Goal: Information Seeking & Learning: Learn about a topic

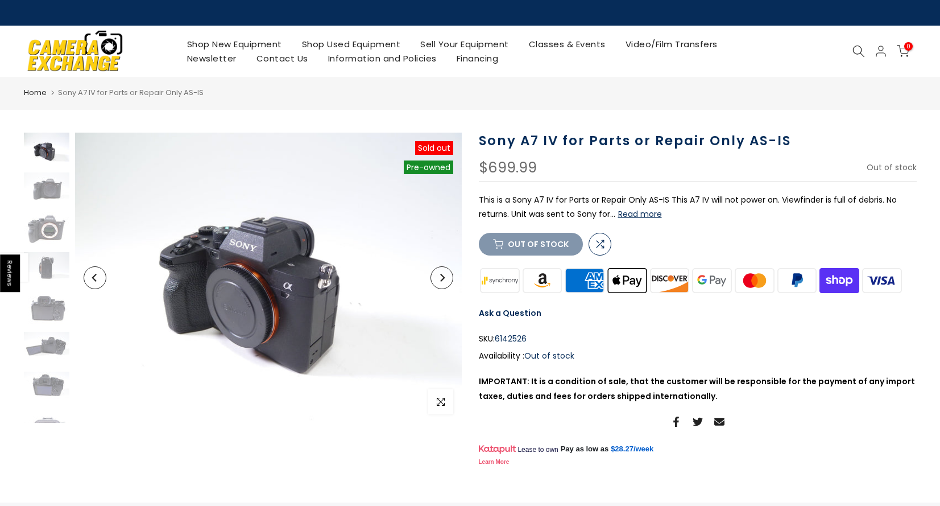
click at [70, 53] on img at bounding box center [75, 50] width 97 height 49
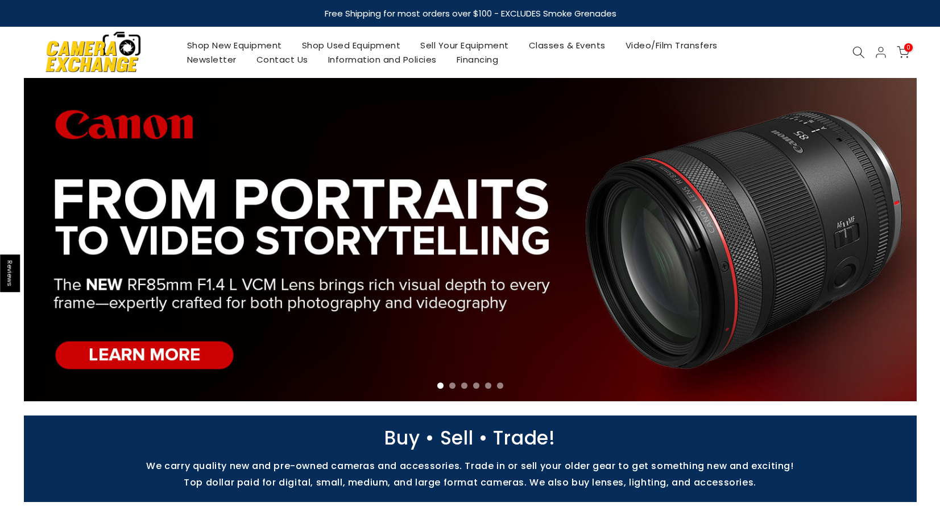
click at [327, 45] on link "Shop Used Equipment" at bounding box center [351, 45] width 119 height 14
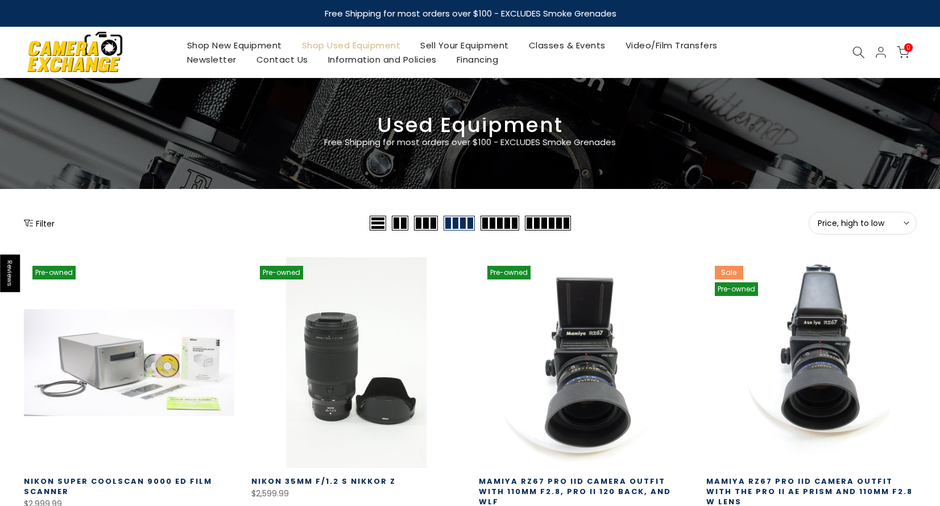
click at [48, 226] on button "Filter" at bounding box center [39, 222] width 31 height 11
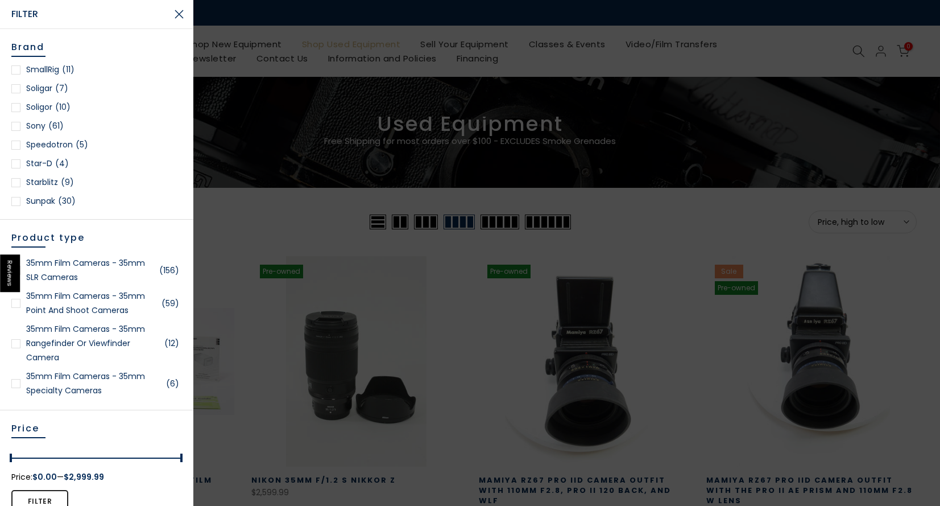
scroll to position [1515, 0]
click at [18, 133] on div at bounding box center [15, 134] width 9 height 9
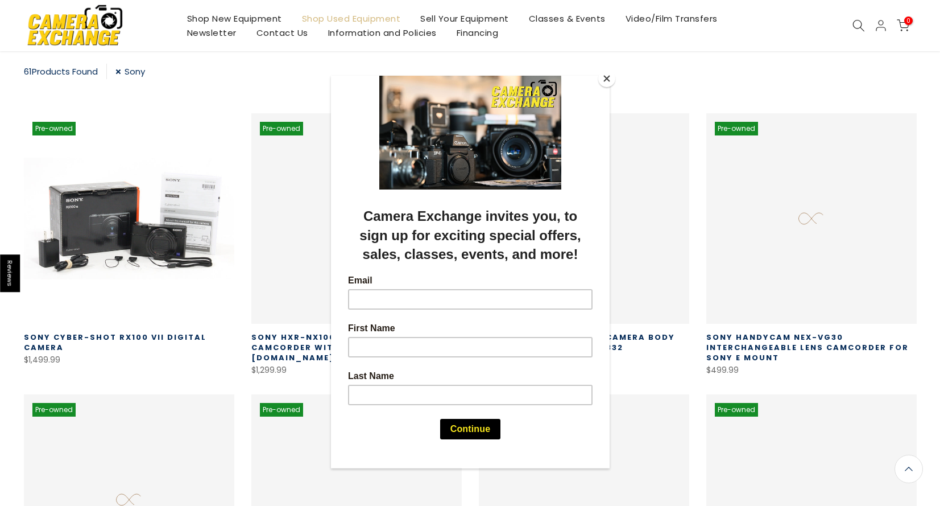
scroll to position [200, 0]
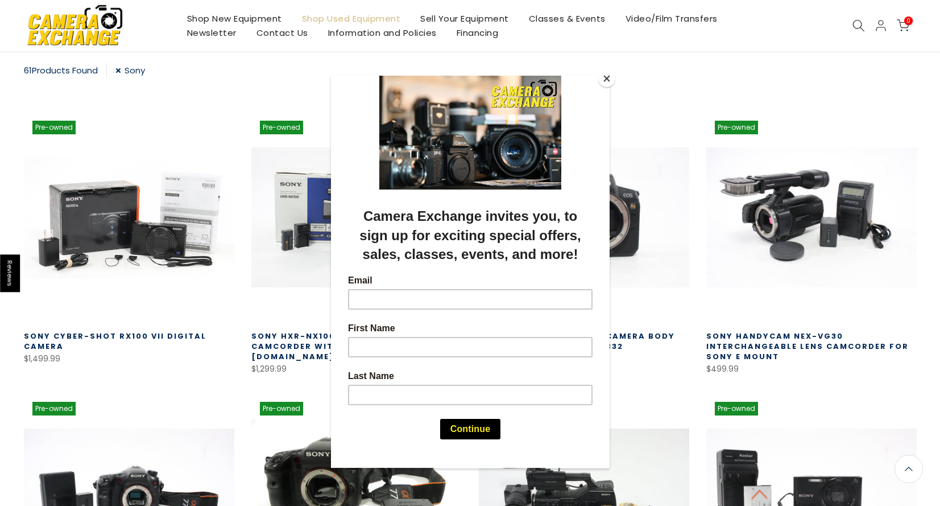
click at [606, 77] on button "Close" at bounding box center [606, 78] width 17 height 17
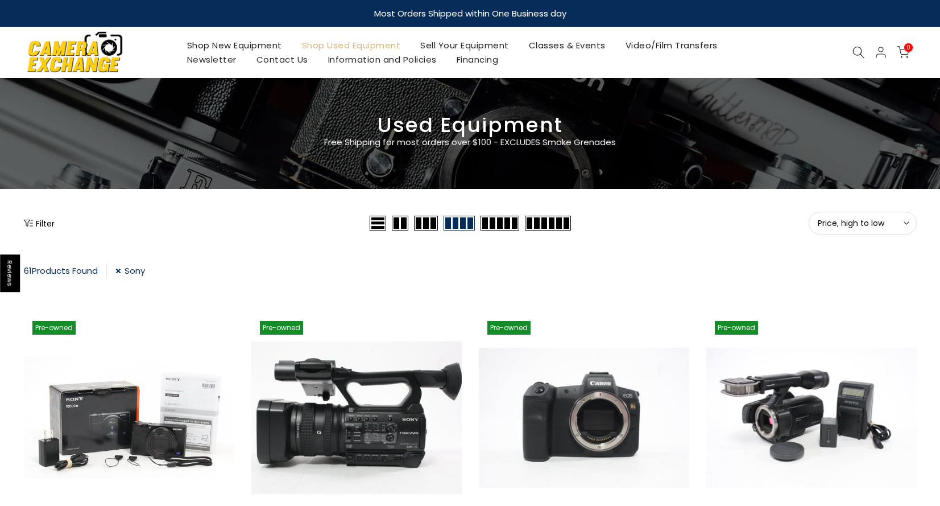
scroll to position [6, 0]
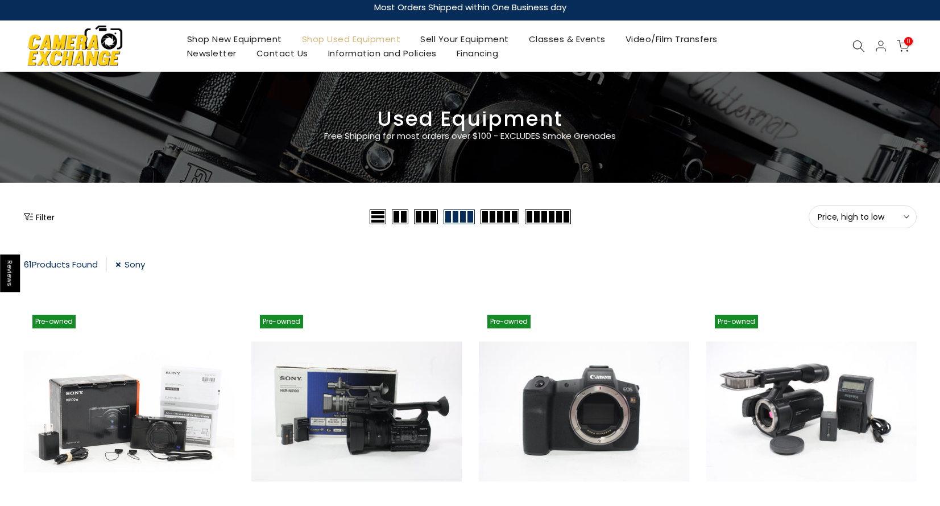
click at [855, 218] on span "Price, high to low" at bounding box center [863, 217] width 90 height 10
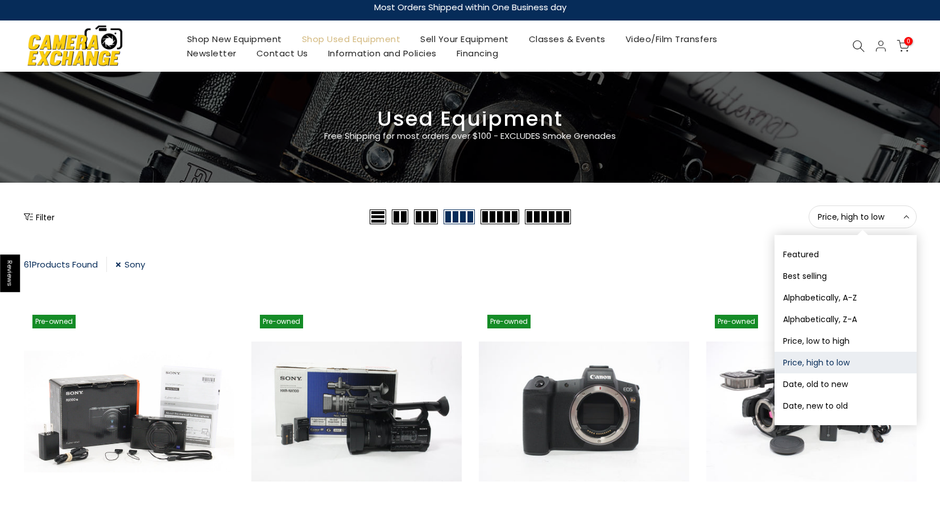
click at [759, 209] on div "Price, high to low Sort Sort by: Featured Best selling Alphabetically, A-Z Alph…" at bounding box center [745, 216] width 343 height 23
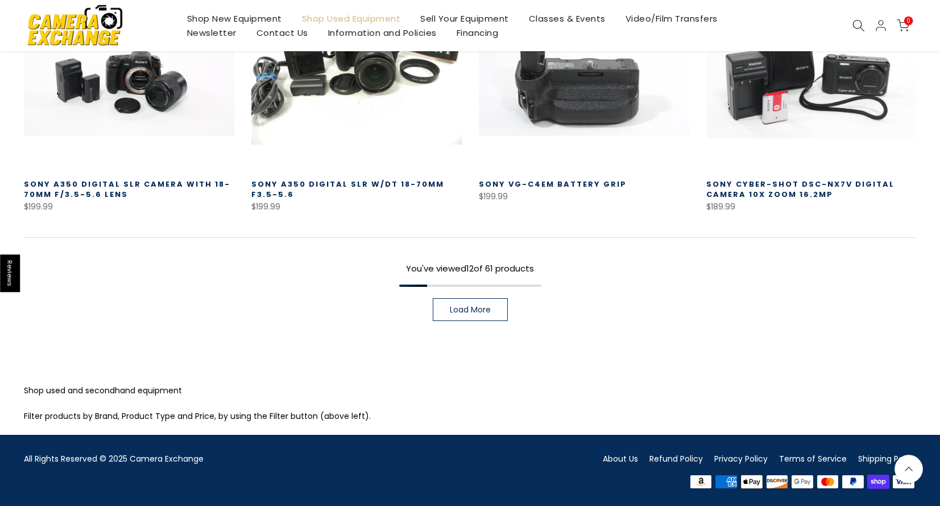
scroll to position [905, 0]
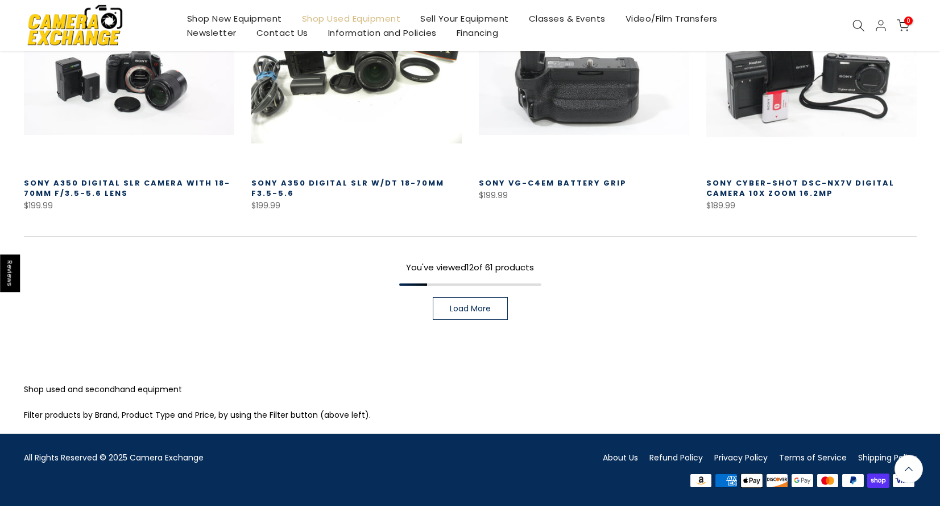
click at [474, 304] on span "Load More" at bounding box center [470, 308] width 41 height 8
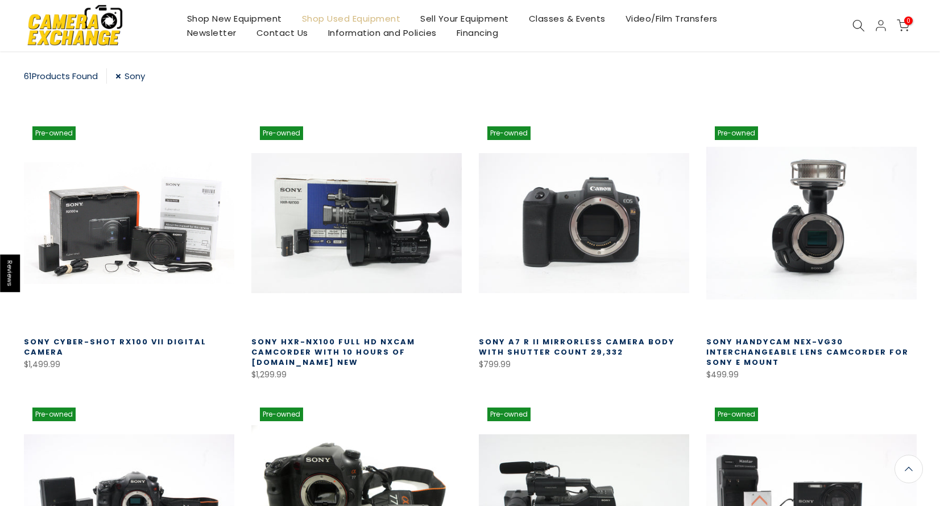
scroll to position [196, 0]
